Goal: Transaction & Acquisition: Purchase product/service

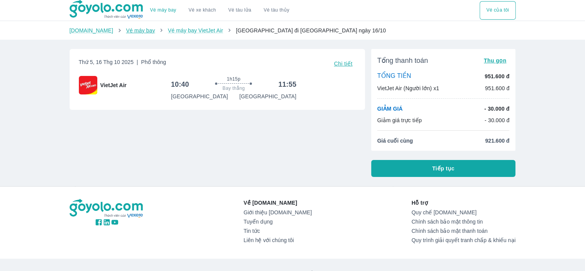
click at [127, 29] on link "Vé máy bay" at bounding box center [140, 30] width 29 height 6
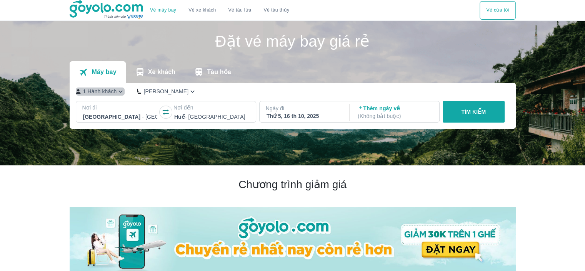
click at [93, 89] on p "1 Hành khách" at bounding box center [100, 91] width 34 height 8
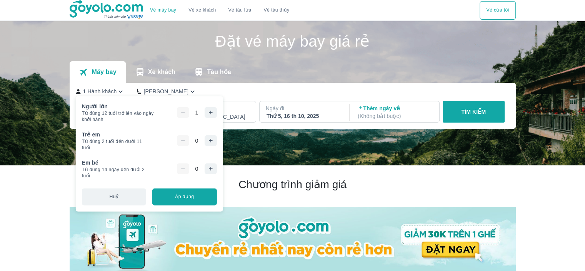
click at [208, 114] on icon "button" at bounding box center [210, 112] width 6 height 6
click at [188, 187] on div "Người lớn Từ đúng 12 tuổi trở lên vào ngày khởi hành 2 Bạn chỉ có thể đặt 9 hàn…" at bounding box center [149, 153] width 147 height 115
click at [187, 192] on button "Áp dụng" at bounding box center [184, 196] width 64 height 17
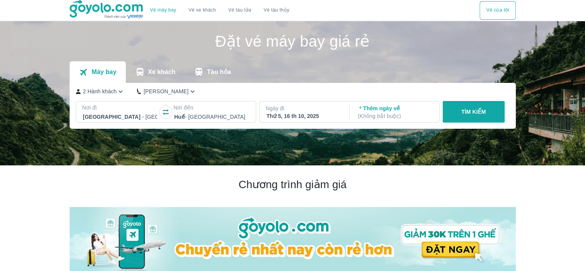
click at [474, 114] on p "TÌM KIẾM" at bounding box center [473, 112] width 25 height 8
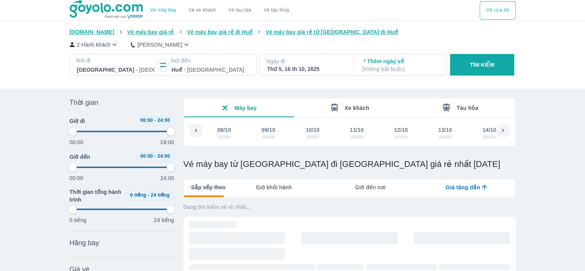
scroll to position [0, 112]
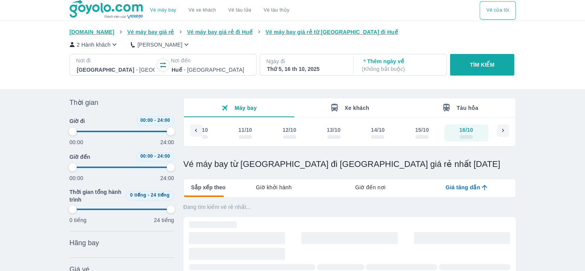
type input "97.9166666666667"
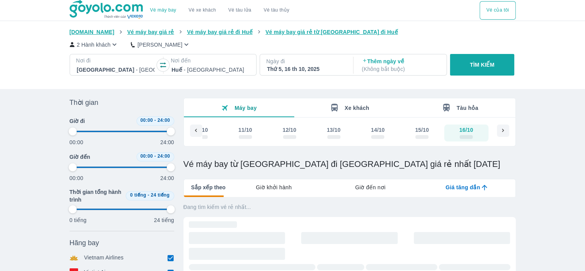
type input "97.9166666666667"
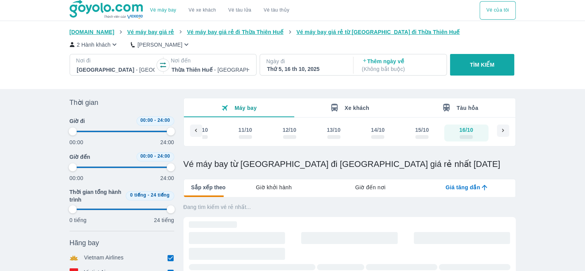
type input "97.9166666666667"
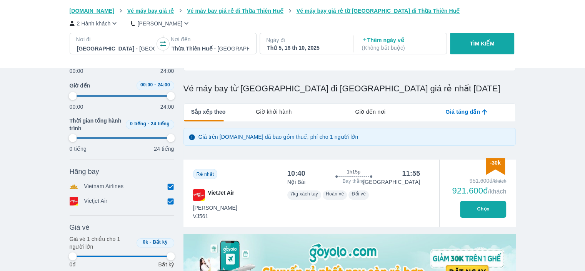
type input "97.9166666666667"
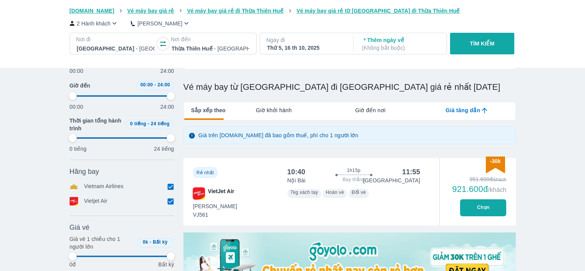
type input "97.9166666666667"
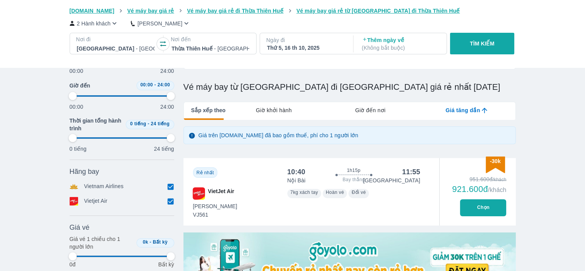
type input "97.9166666666667"
click at [482, 202] on button "Chọn" at bounding box center [483, 207] width 46 height 17
type input "97.9166666666667"
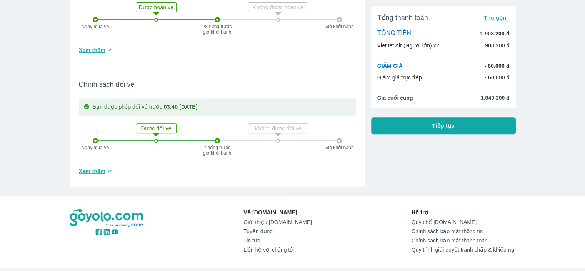
scroll to position [335, 0]
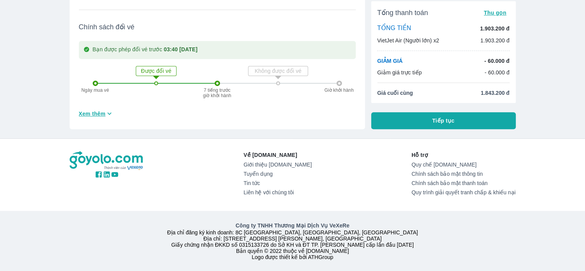
click at [87, 110] on span "Xem thêm" at bounding box center [92, 114] width 27 height 8
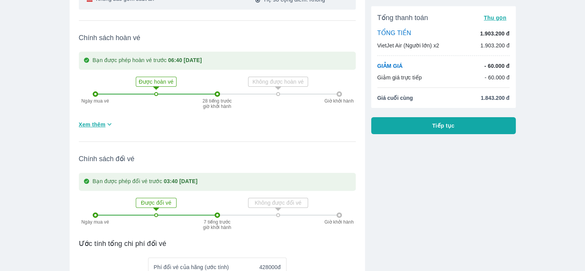
scroll to position [131, 0]
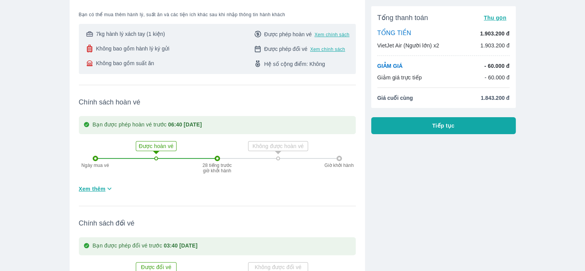
click at [389, 128] on button "Tiếp tục" at bounding box center [443, 125] width 145 height 17
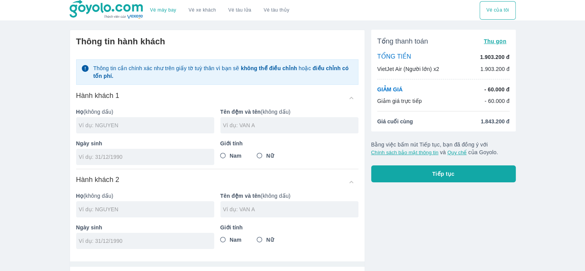
click at [155, 124] on input "text" at bounding box center [146, 125] width 135 height 8
type input "N"
type input "C"
type input "V"
type input "VU"
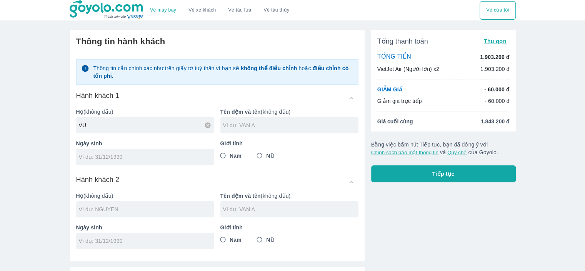
click at [223, 127] on input "text" at bounding box center [290, 125] width 135 height 8
click at [234, 123] on input "text" at bounding box center [290, 125] width 135 height 8
type input "THI [PERSON_NAME]"
click at [197, 153] on input "tel" at bounding box center [143, 157] width 128 height 8
type input "[DATE]"
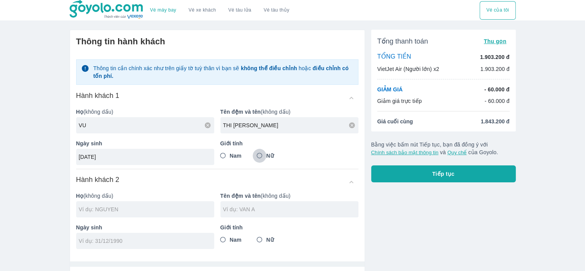
click at [262, 154] on input "Nữ" at bounding box center [260, 156] width 14 height 14
radio input "true"
click at [108, 207] on input "text" at bounding box center [146, 209] width 135 height 8
type input "VU THI [PERSON_NAME]"
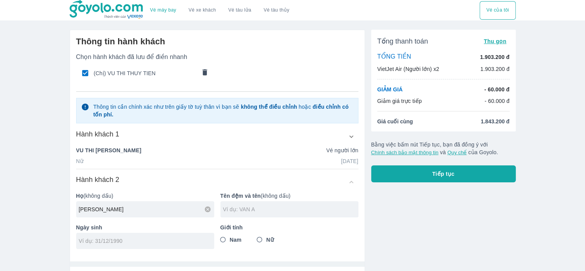
type input "[PERSON_NAME]"
click at [244, 212] on input "text" at bounding box center [290, 209] width 135 height 8
type input "THI LAN ANH"
click at [116, 247] on div at bounding box center [145, 240] width 138 height 16
type input "[DATE]"
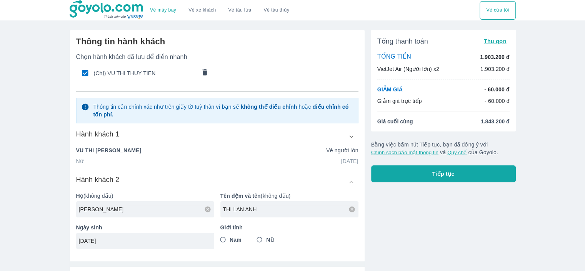
click at [269, 240] on span "Nữ" at bounding box center [269, 240] width 7 height 8
click at [267, 240] on input "Nữ" at bounding box center [260, 239] width 14 height 14
radio input "true"
click at [264, 239] on input "Nữ" at bounding box center [260, 239] width 14 height 14
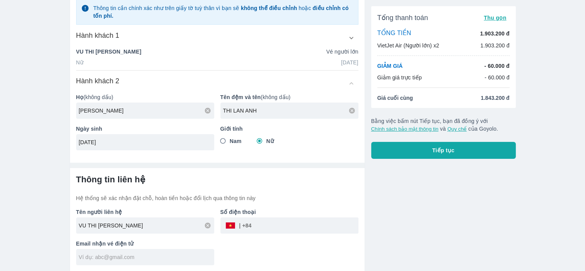
click at [289, 182] on h6 "Thông tin liên hệ" at bounding box center [217, 179] width 282 height 11
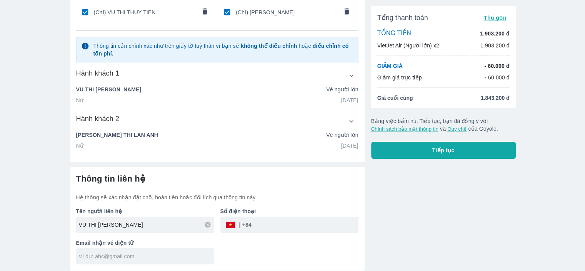
scroll to position [60, 0]
click at [258, 222] on input "tel" at bounding box center [305, 225] width 107 height 18
type input "372713919"
click at [285, 251] on div "Tên người liên hệ VU THI THUY TIEN Số điện thoại ​ 372713919 Email nhận vé điện…" at bounding box center [214, 233] width 289 height 63
click at [182, 255] on input "text" at bounding box center [146, 257] width 135 height 8
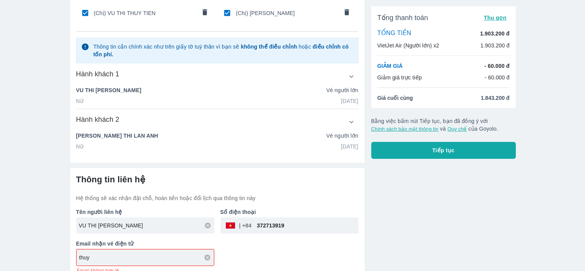
scroll to position [69, 0]
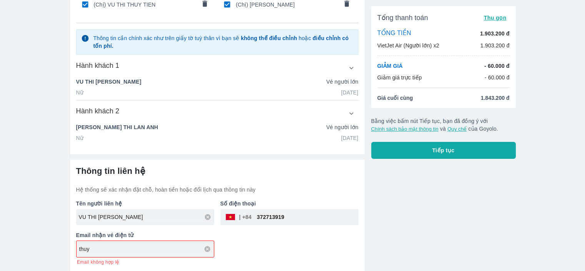
paste input "[EMAIL_ADDRESS][DOMAIN_NAME]"
type input "[EMAIL_ADDRESS][DOMAIN_NAME]"
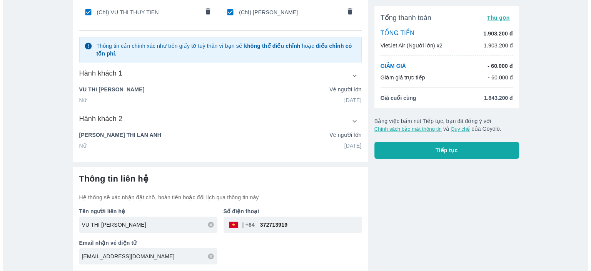
scroll to position [60, 0]
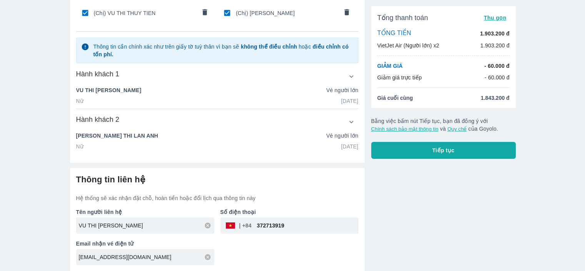
click at [54, 179] on div "Vé máy bay Vé xe khách Vé tàu lửa Vé tàu thủy Vé của tôi Thông tin hành khách C…" at bounding box center [292, 105] width 585 height 331
click at [467, 158] on div "Tổng thanh toán Thu gọn TỔNG TIỀN 1.903.200 đ VietJet Air (Người lớn) x2 1.903.…" at bounding box center [440, 117] width 151 height 308
click at [467, 156] on button "Tiếp tục" at bounding box center [443, 150] width 145 height 17
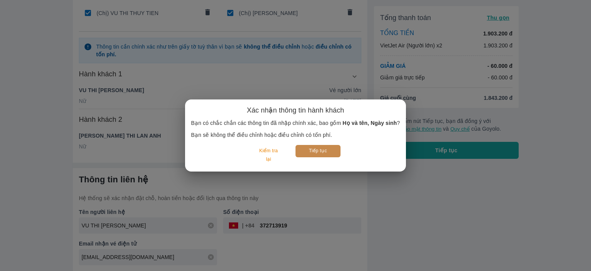
click at [316, 149] on button "Tiếp tục" at bounding box center [318, 151] width 45 height 12
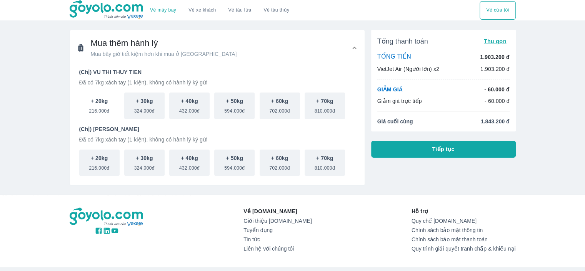
click at [88, 109] on button "+ 20kg 216.000đ" at bounding box center [99, 105] width 40 height 27
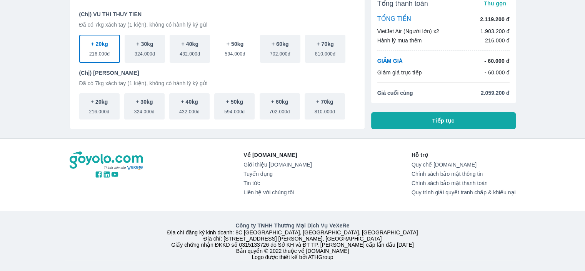
scroll to position [65, 0]
click at [417, 112] on button "Tiếp tục" at bounding box center [443, 120] width 145 height 17
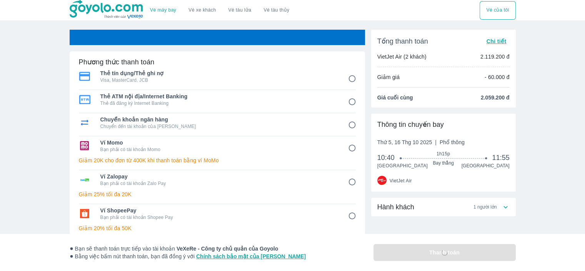
click at [274, 147] on p "Bạn phải có tài khoản Momo" at bounding box center [218, 149] width 237 height 6
radio input "true"
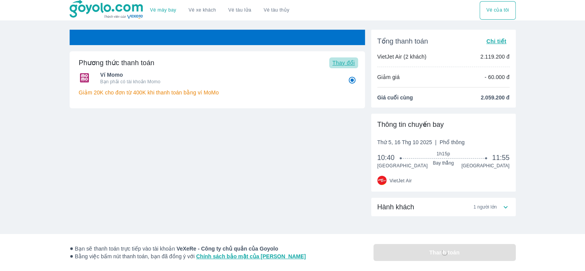
click at [347, 61] on span "Thay đổi" at bounding box center [344, 63] width 22 height 6
radio input "false"
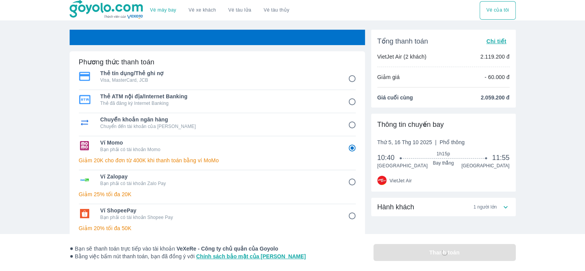
scroll to position [38, 0]
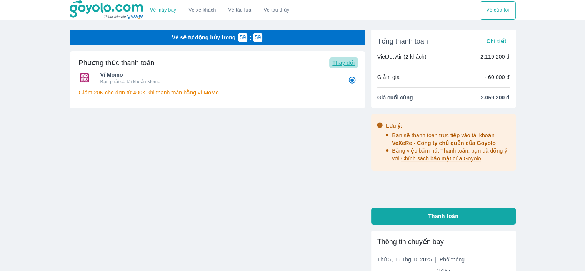
click at [348, 62] on span "Thay đổi" at bounding box center [344, 63] width 22 height 6
radio input "false"
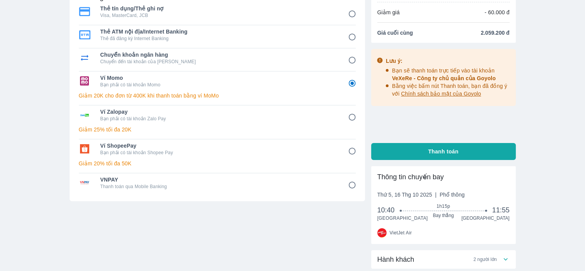
scroll to position [77, 0]
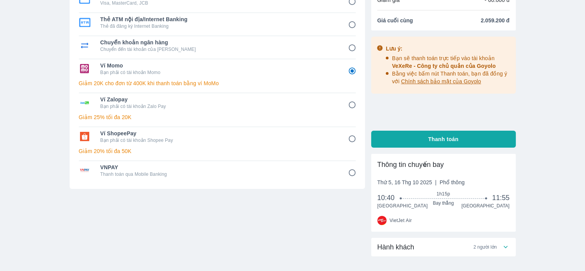
click at [271, 128] on div "Ví ShopeePay Bạn phải có tài khoản Shopee Pay" at bounding box center [217, 136] width 277 height 18
radio input "false"
radio input "true"
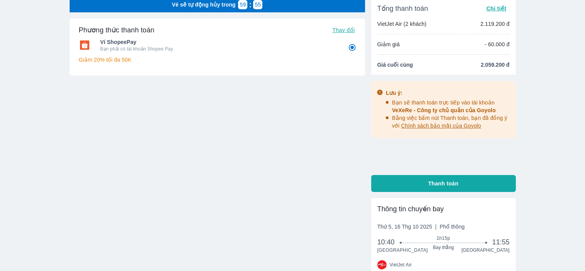
scroll to position [0, 0]
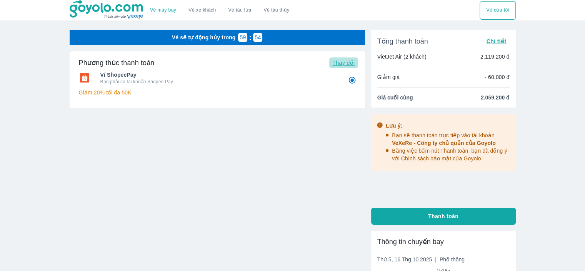
click at [348, 60] on span "Thay đổi" at bounding box center [344, 63] width 22 height 6
radio input "false"
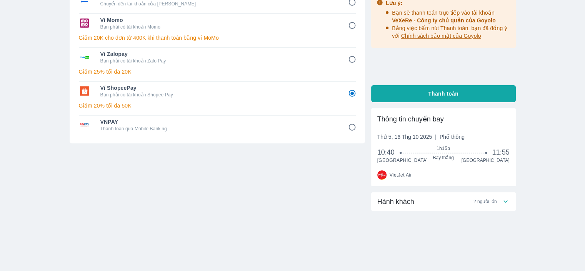
scroll to position [124, 0]
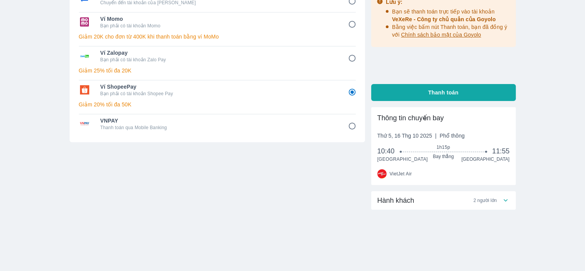
click at [540, 100] on div "Vé máy bay Vé xe khách Vé tàu lửa Vé tàu thủy Vé của tôi Vé sẽ tự động hủy tron…" at bounding box center [292, 73] width 585 height 394
click at [510, 80] on div "Tổng thanh toán Chi tiết VietJet Air (2 khách) 2.119.200 đ Giảm giá - 60.000 đ …" at bounding box center [443, 3] width 145 height 195
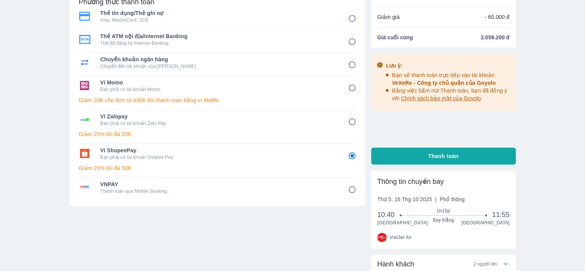
scroll to position [8, 0]
